Goal: Find specific page/section: Find specific page/section

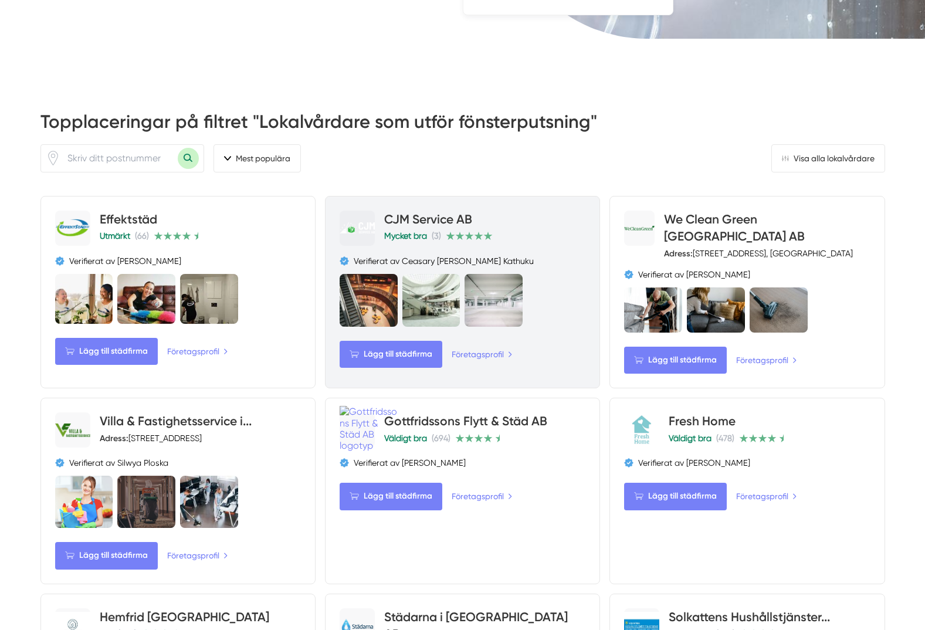
scroll to position [469, 0]
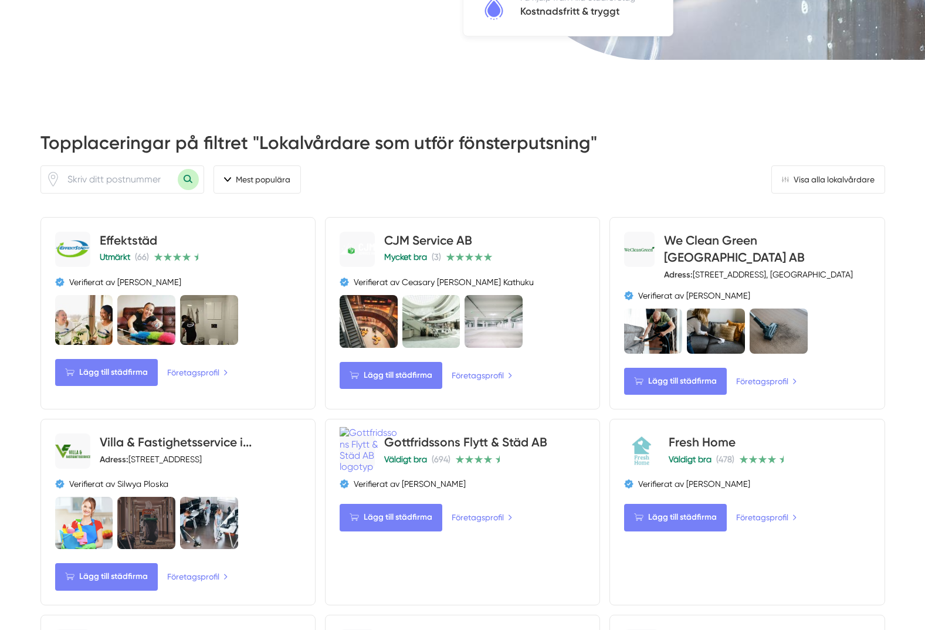
click at [101, 178] on input "number" at bounding box center [118, 179] width 117 height 27
type input "11729"
click at [178, 169] on button "Sök med postnummer" at bounding box center [188, 179] width 21 height 21
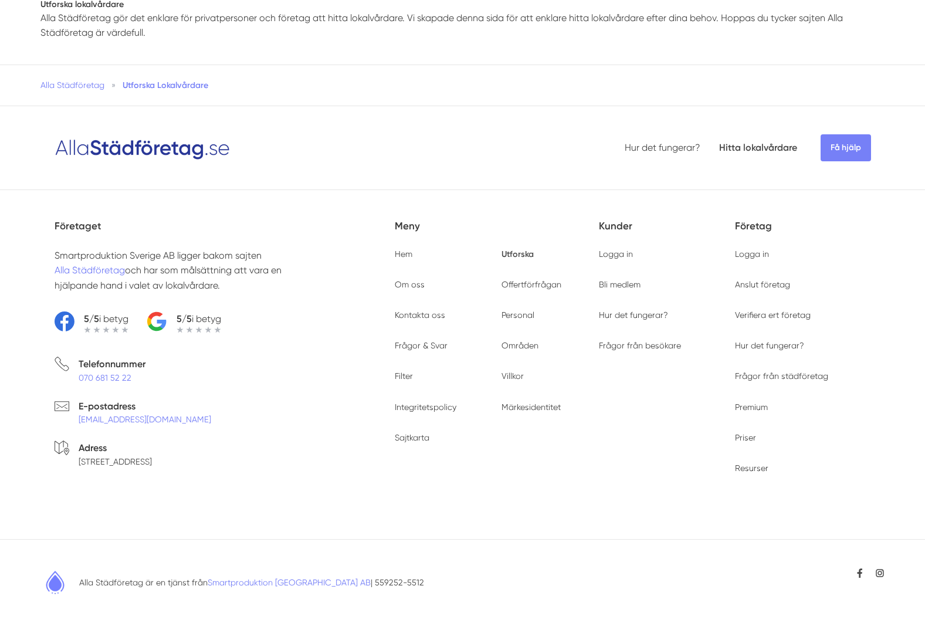
type input "11729"
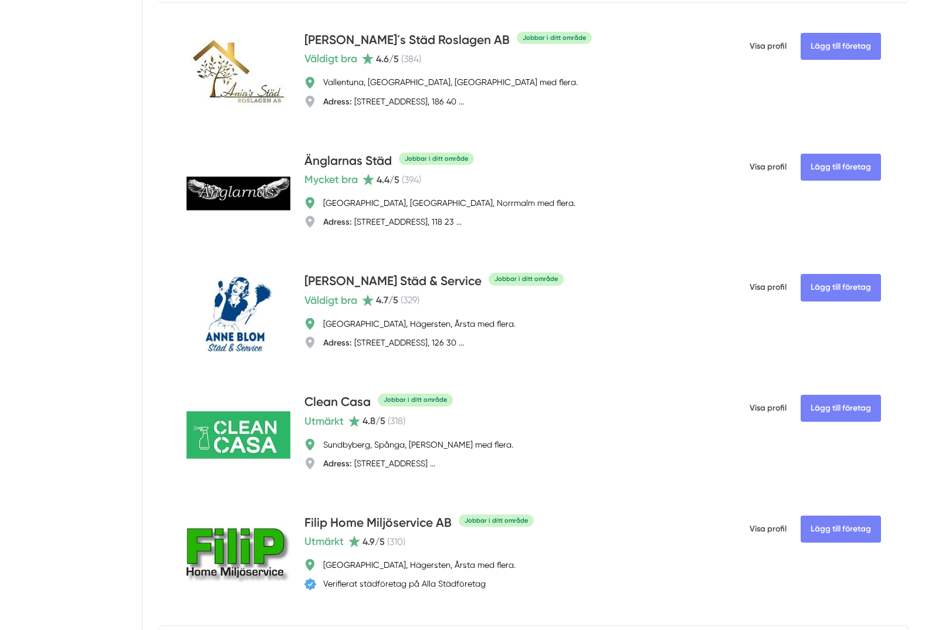
scroll to position [2288, 0]
